Goal: Task Accomplishment & Management: Manage account settings

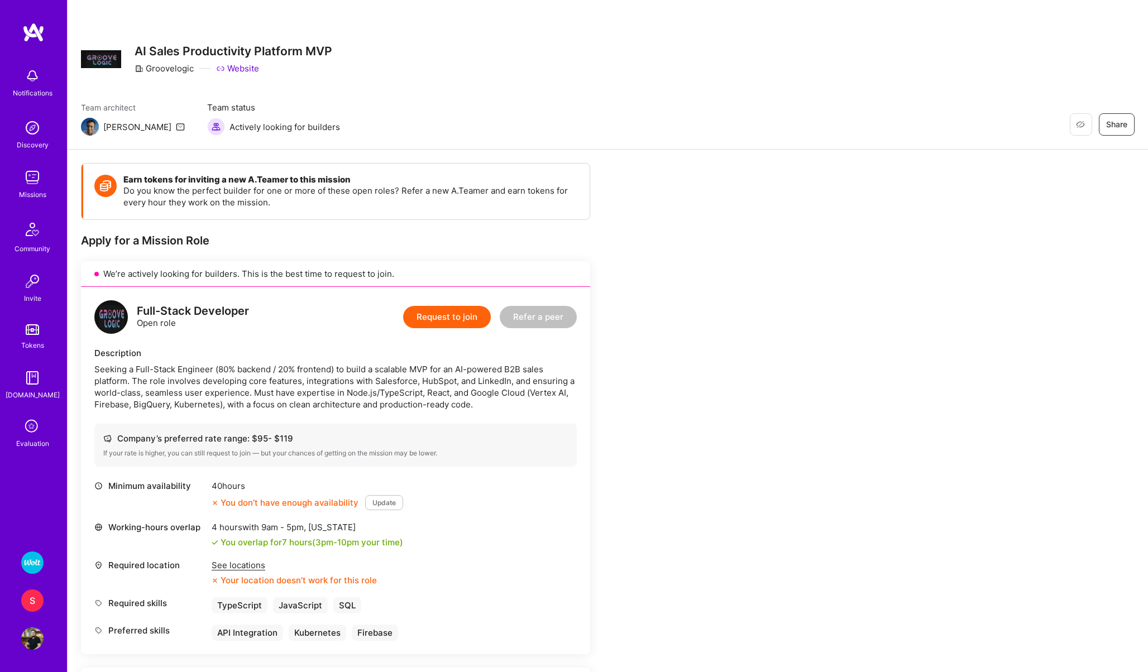
scroll to position [59, 0]
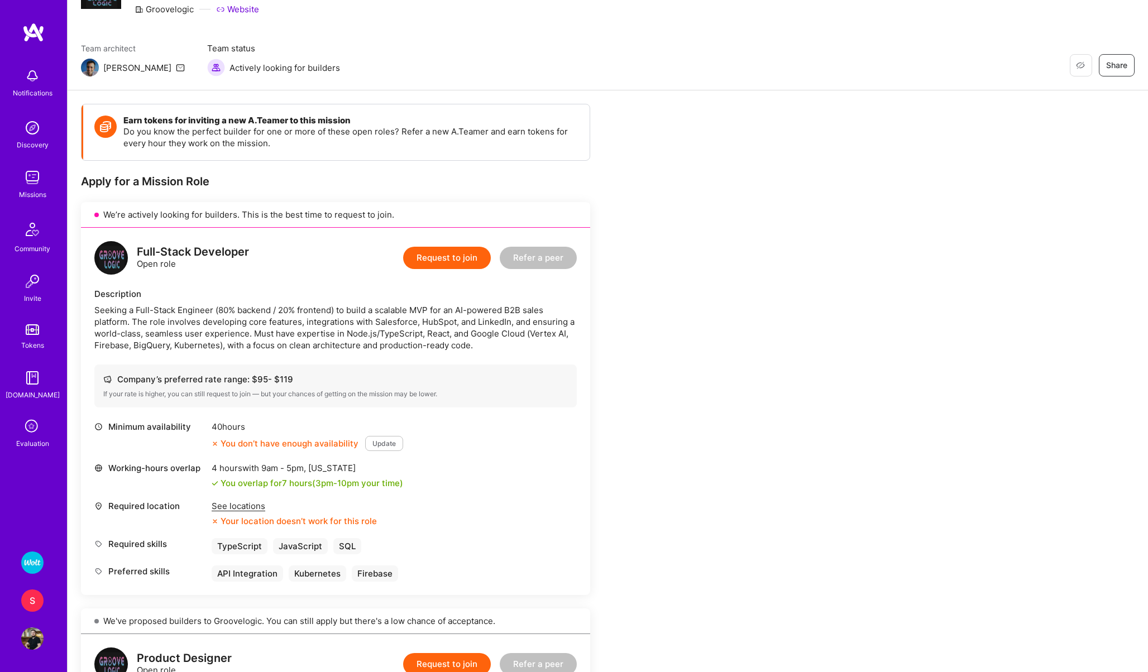
click at [32, 434] on icon at bounding box center [32, 427] width 21 height 21
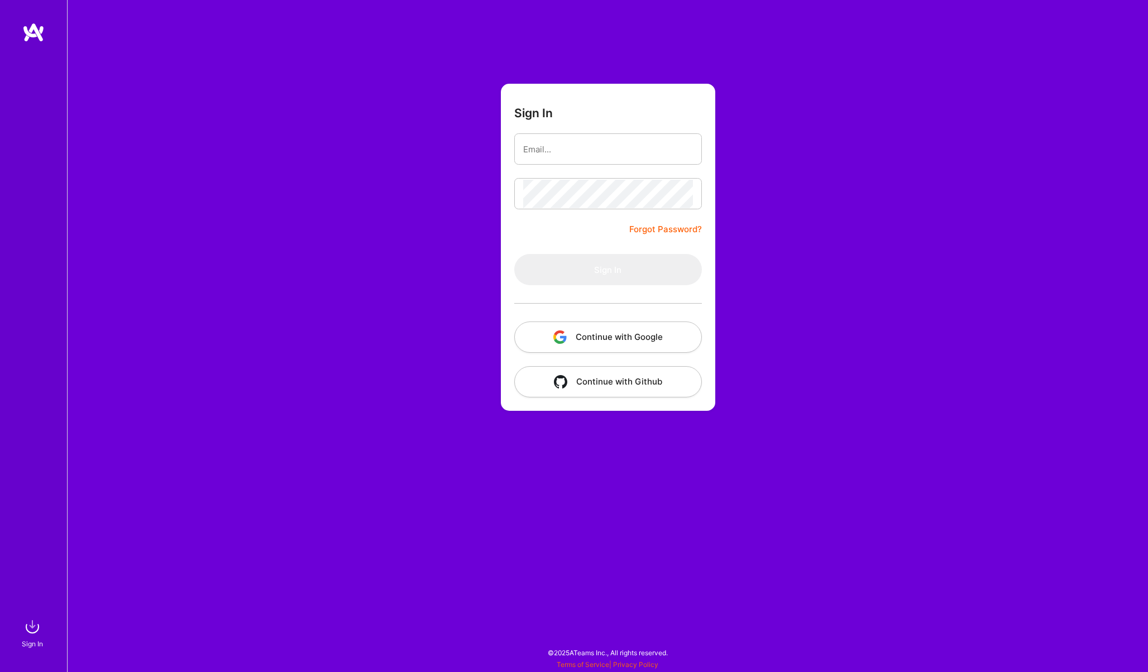
type input "[EMAIL_ADDRESS][PERSON_NAME][DOMAIN_NAME]"
click at [546, 273] on button "Sign In" at bounding box center [608, 269] width 188 height 31
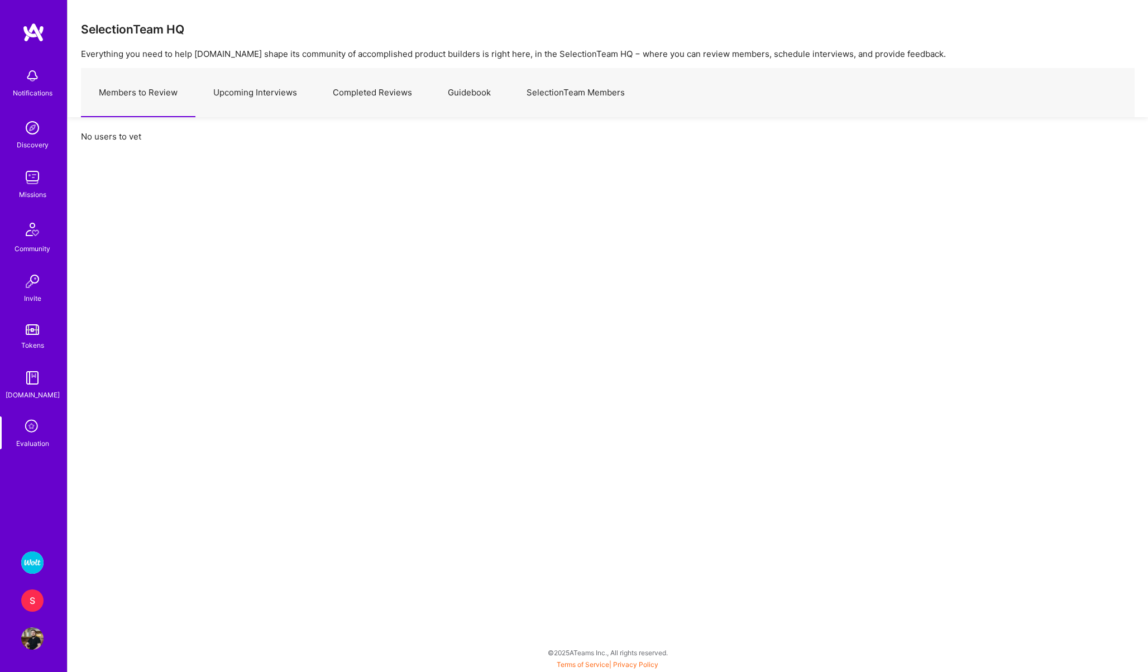
click at [232, 92] on link "Upcoming Interviews" at bounding box center [255, 93] width 120 height 49
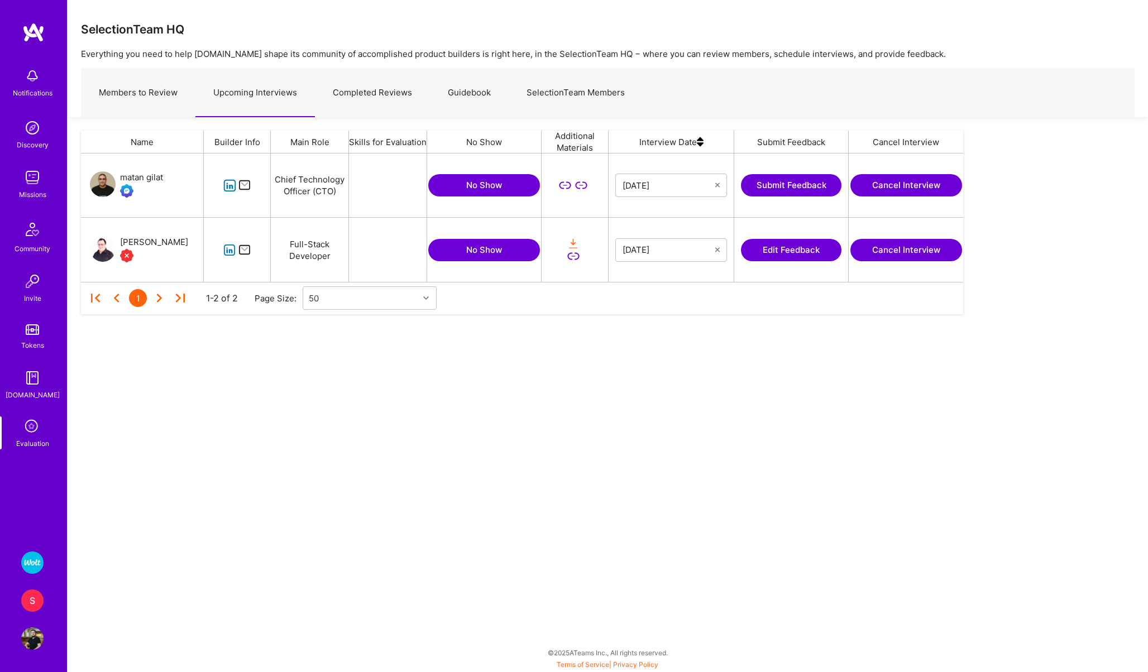
scroll to position [128, 882]
click at [774, 242] on button "Edit Feedback" at bounding box center [791, 250] width 101 height 22
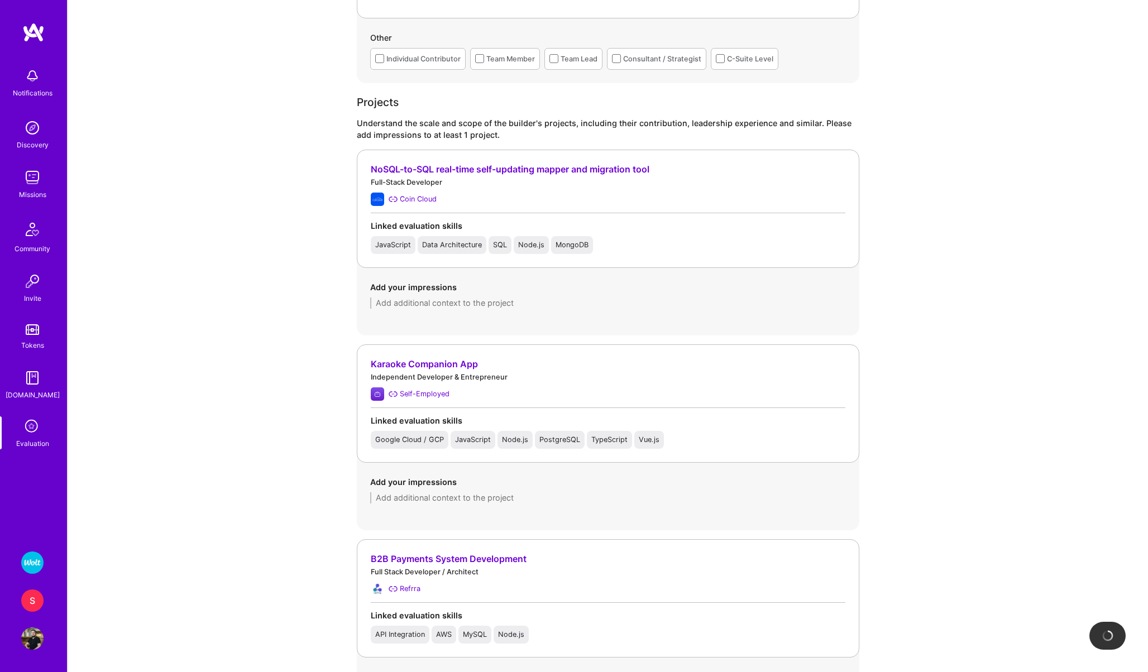
scroll to position [786, 0]
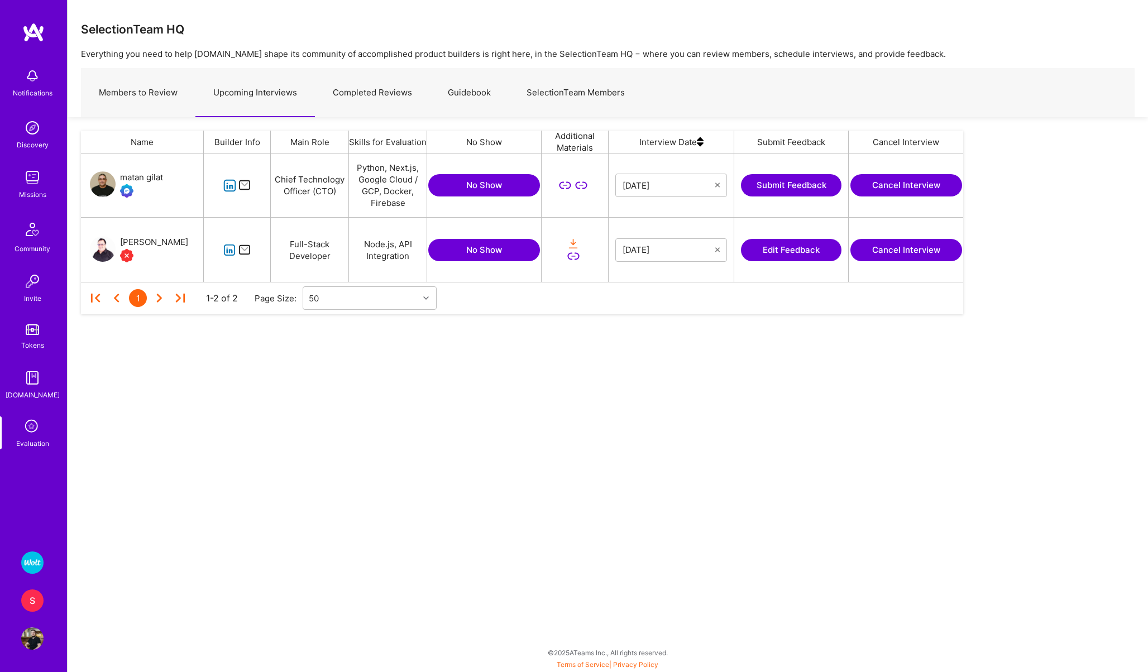
scroll to position [128, 882]
click at [133, 247] on div "Craig Jones" at bounding box center [154, 242] width 68 height 13
click at [465, 248] on button "No Show" at bounding box center [484, 250] width 112 height 22
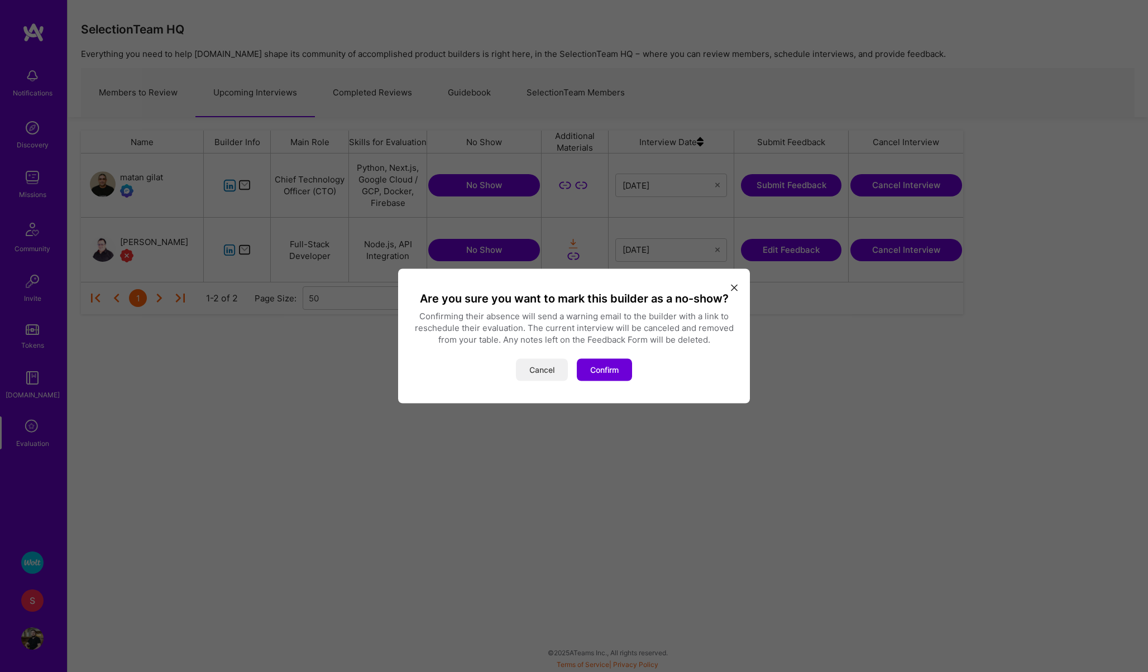
click at [529, 371] on button "Cancel" at bounding box center [542, 370] width 52 height 22
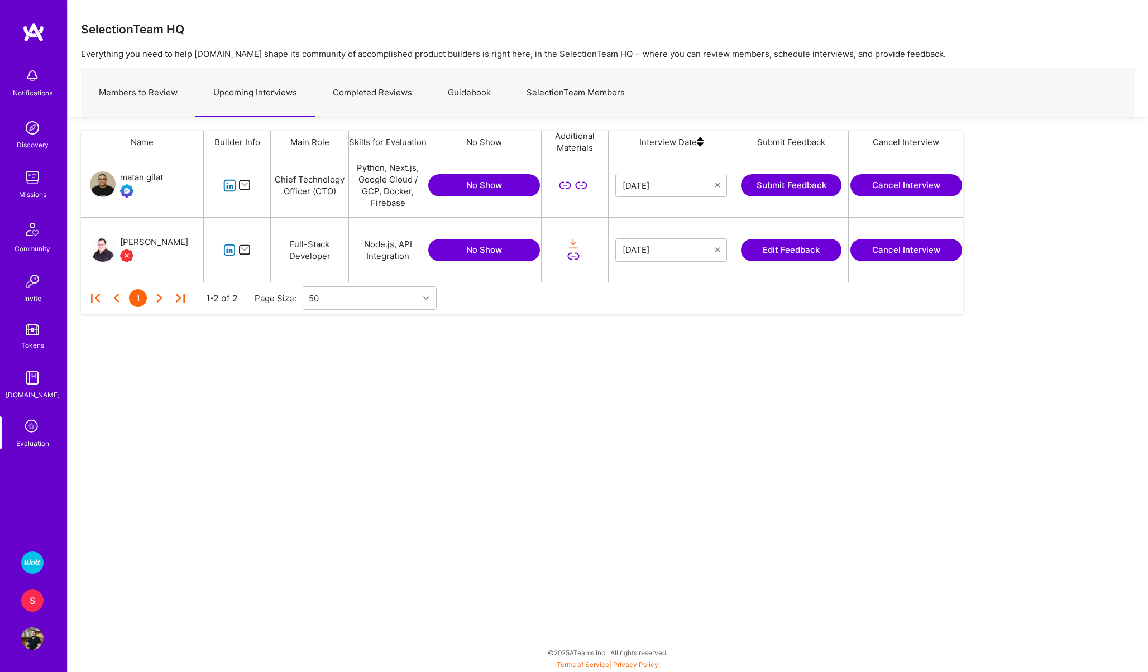
click at [891, 246] on button "Cancel Interview" at bounding box center [906, 250] width 112 height 22
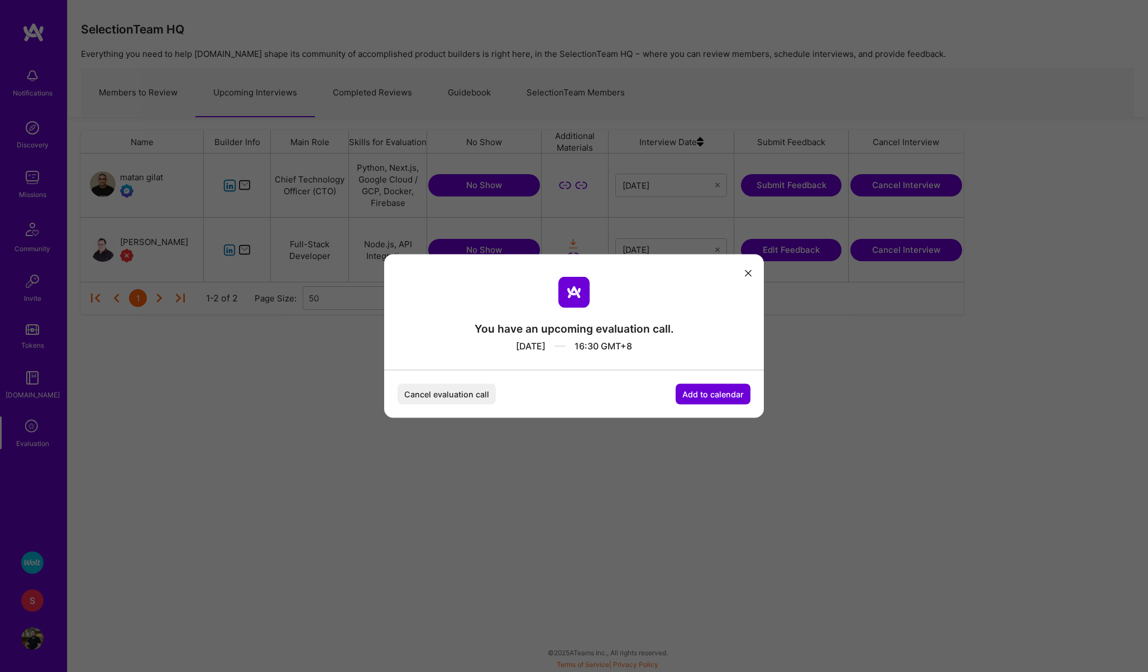
click at [425, 390] on button "Cancel evaluation call" at bounding box center [447, 394] width 98 height 21
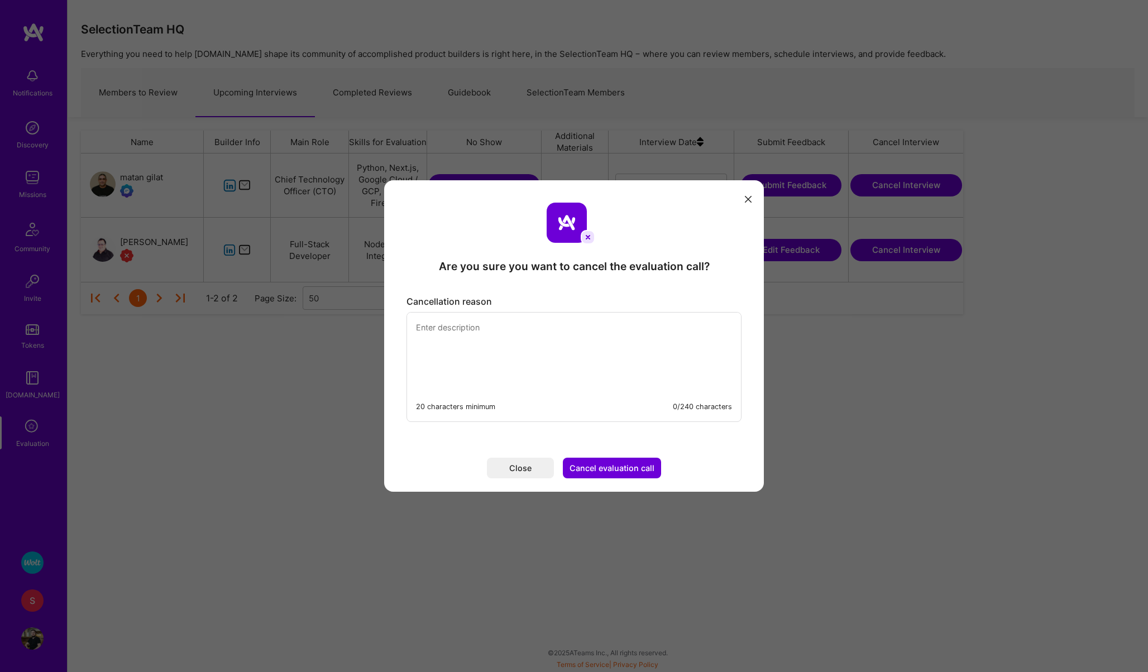
click at [473, 338] on textarea "modal" at bounding box center [574, 351] width 334 height 77
type textarea "Due to an emergency i have to cancel our evaluation call. Sorry for the incoven…"
click at [630, 466] on button "Cancel evaluation call" at bounding box center [612, 468] width 98 height 21
